Goal: Find specific page/section: Find specific page/section

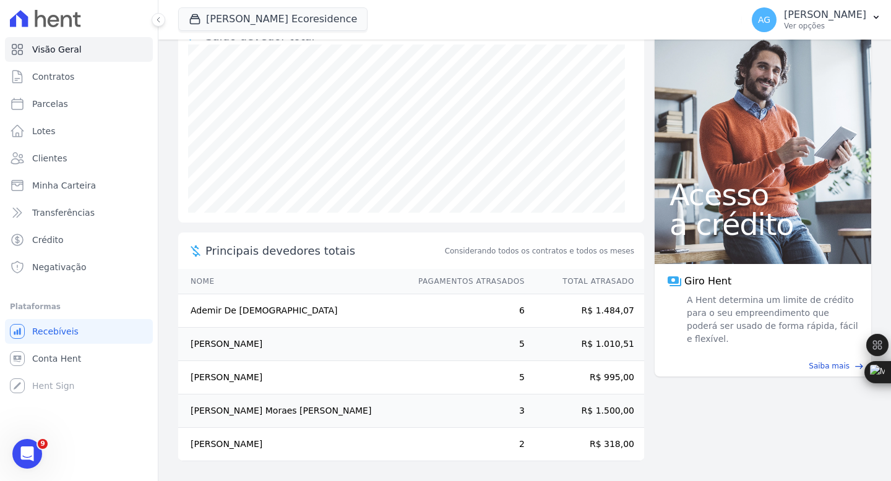
click at [293, 419] on td "[PERSON_NAME] Moraes [PERSON_NAME]" at bounding box center [292, 411] width 228 height 33
click at [293, 410] on td "[PERSON_NAME] Moraes [PERSON_NAME]" at bounding box center [292, 411] width 228 height 33
click at [68, 162] on link "Clientes" at bounding box center [79, 158] width 148 height 25
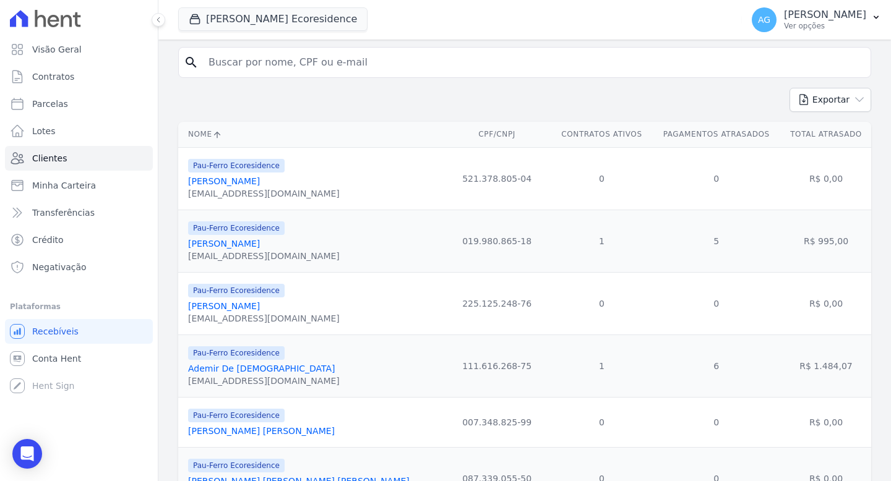
scroll to position [80, 0]
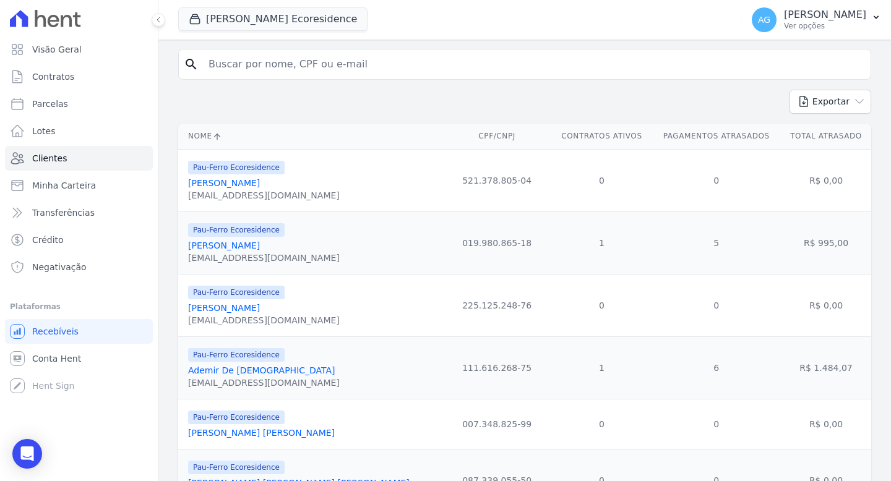
click at [319, 66] on input "search" at bounding box center [533, 64] width 664 height 25
type input "[PERSON_NAME]"
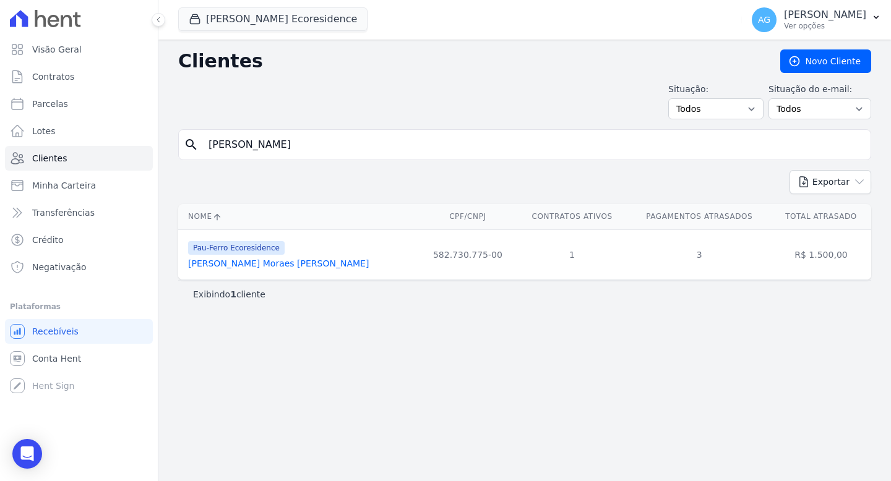
click at [293, 262] on link "[PERSON_NAME] Moraes [PERSON_NAME]" at bounding box center [278, 264] width 181 height 10
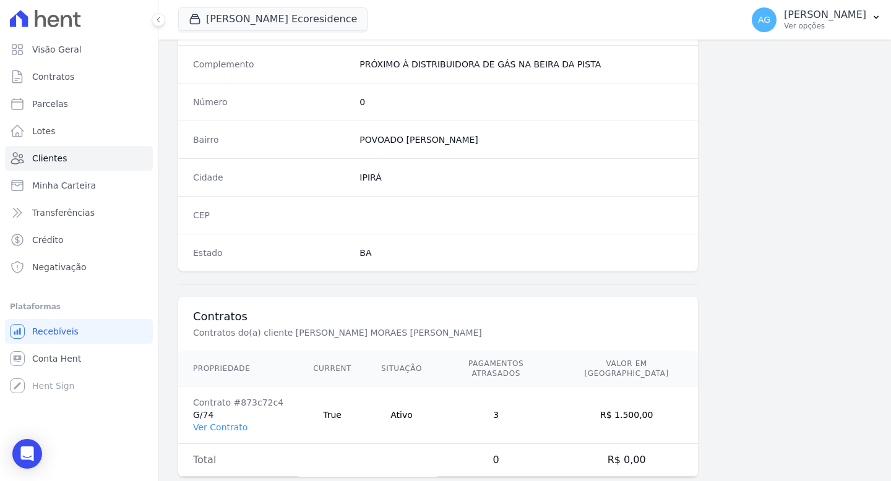
scroll to position [676, 0]
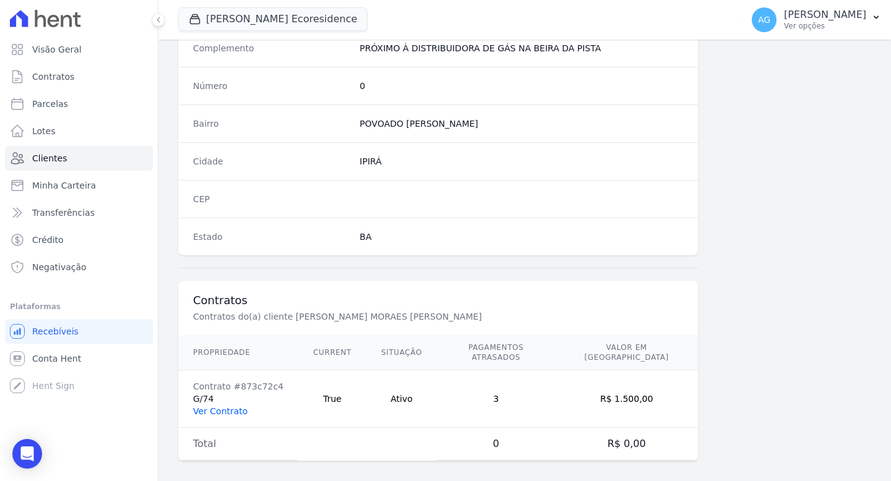
click at [239, 406] on link "Ver Contrato" at bounding box center [220, 411] width 54 height 10
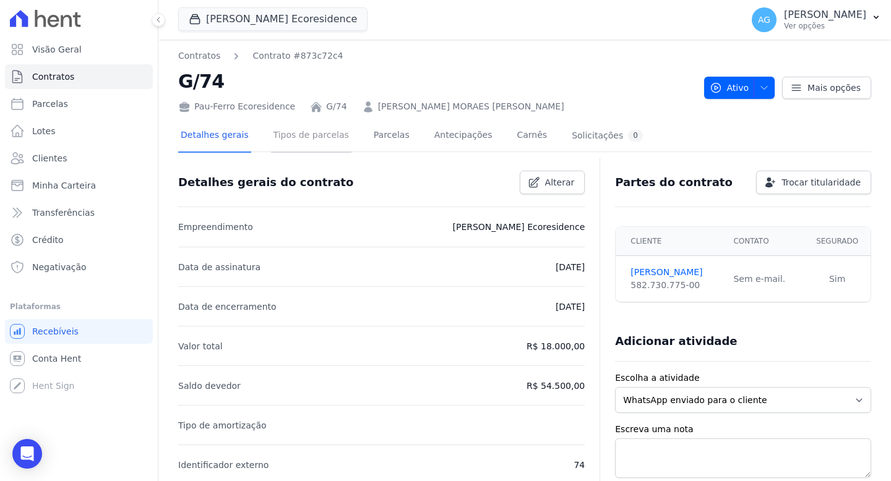
click at [286, 132] on link "Tipos de parcelas" at bounding box center [311, 136] width 80 height 33
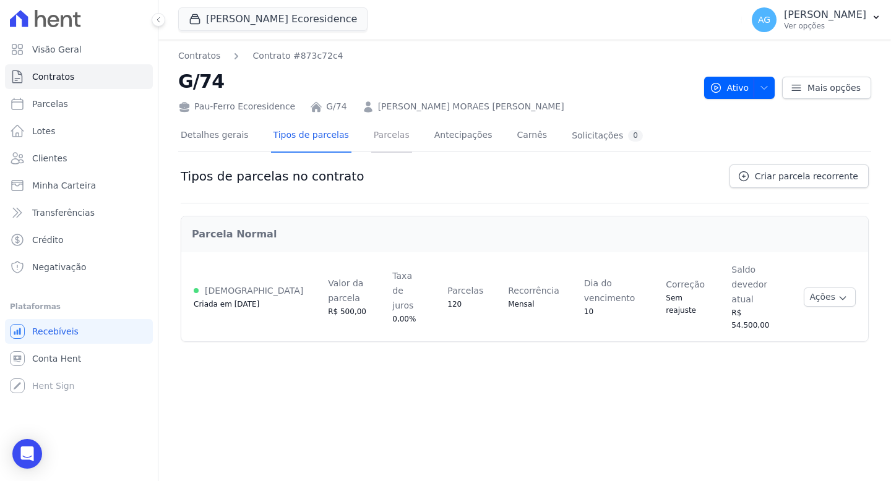
click at [371, 136] on link "Parcelas" at bounding box center [391, 136] width 41 height 33
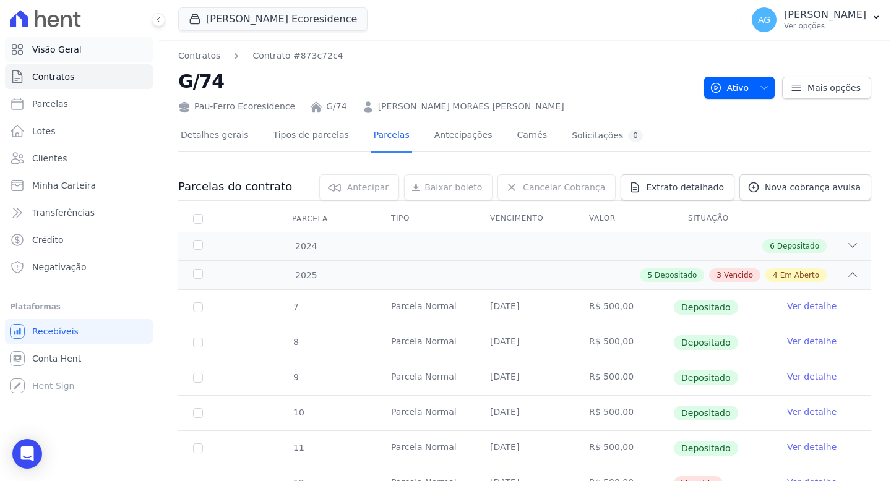
click at [56, 57] on link "Visão Geral" at bounding box center [79, 49] width 148 height 25
